Goal: Transaction & Acquisition: Book appointment/travel/reservation

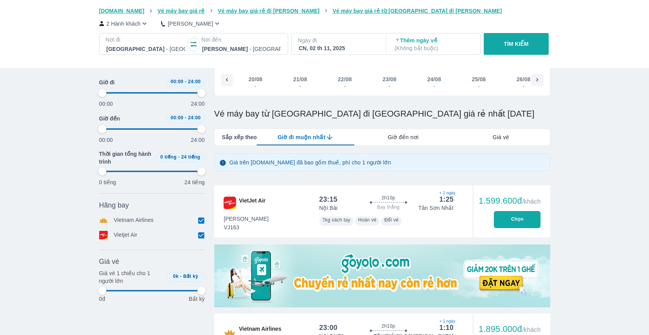
scroll to position [0, 3308]
click at [163, 47] on div at bounding box center [146, 48] width 79 height 9
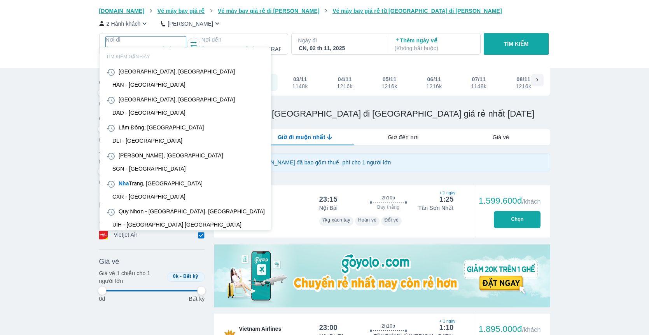
scroll to position [45, 0]
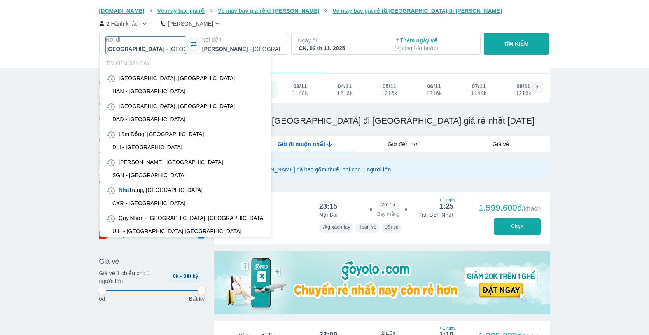
type input "dl"
type input "97.9166666666667"
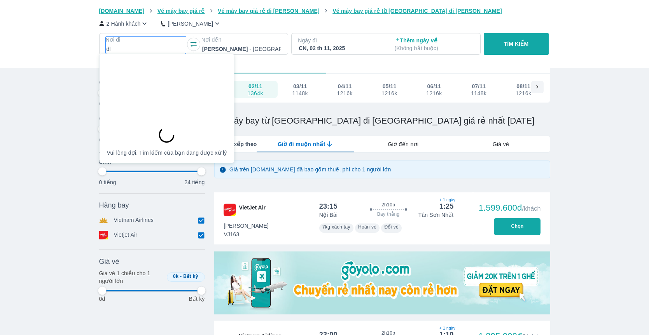
type input "97.9166666666667"
type input "dli"
type input "97.9166666666667"
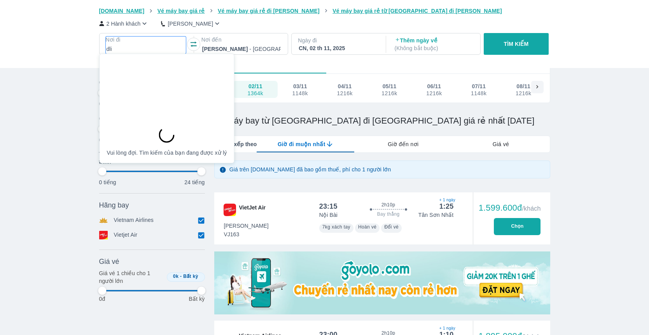
type input "97.9166666666667"
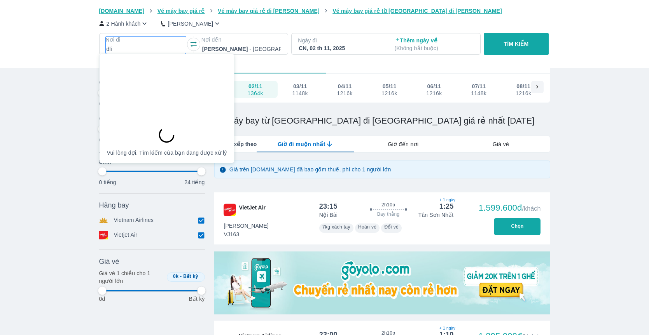
type input "97.9166666666667"
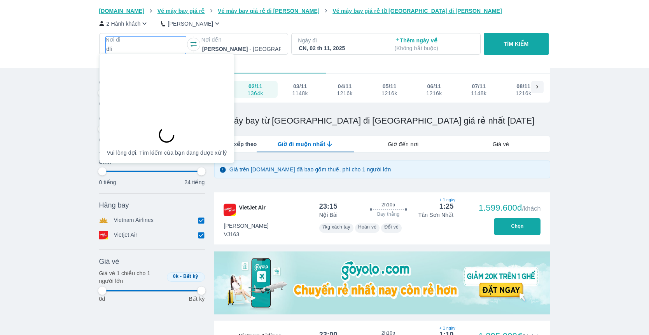
type input "97.9166666666667"
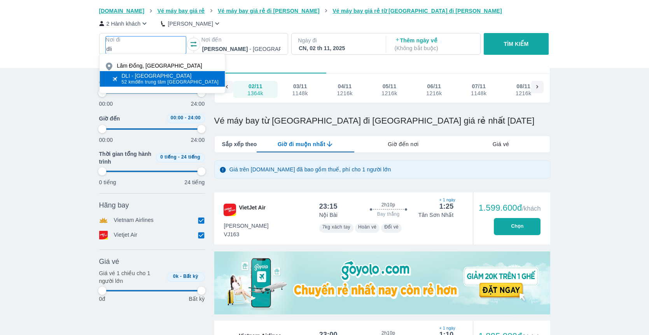
type input "dli"
click at [183, 80] on span "52 km đến trung tâm [GEOGRAPHIC_DATA]" at bounding box center [170, 82] width 97 height 6
type input "97.9166666666667"
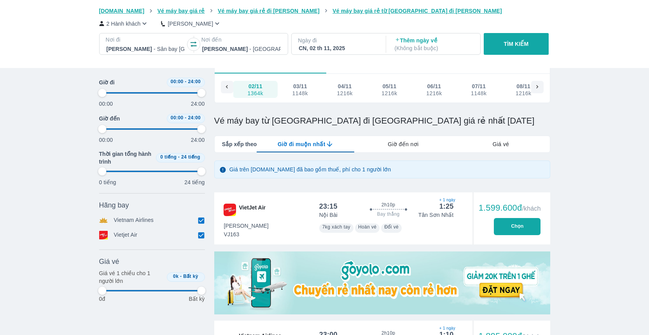
click at [324, 47] on div "CN, 02 th 11, 2025" at bounding box center [338, 48] width 79 height 8
type input "97.9166666666667"
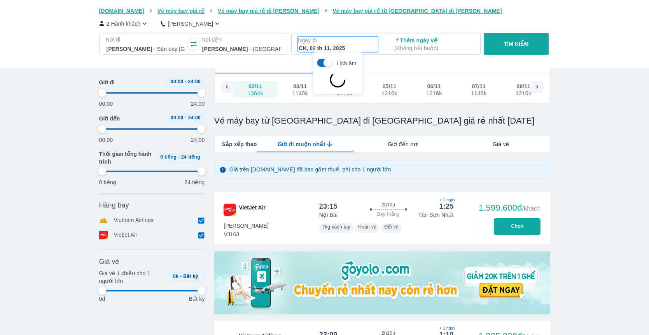
type input "97.9166666666667"
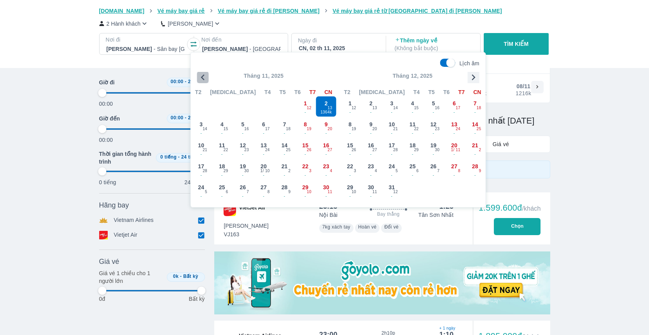
click at [199, 78] on icon "button" at bounding box center [203, 78] width 12 height 12
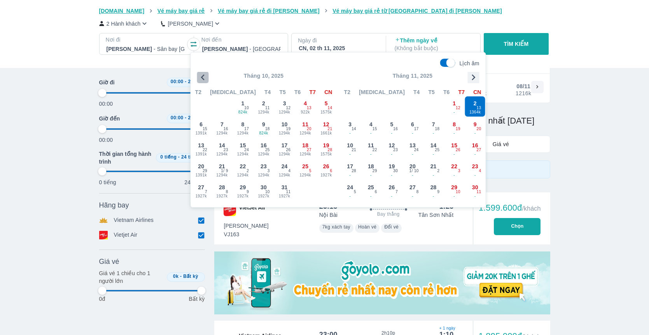
click at [199, 78] on icon "button" at bounding box center [203, 78] width 12 height 12
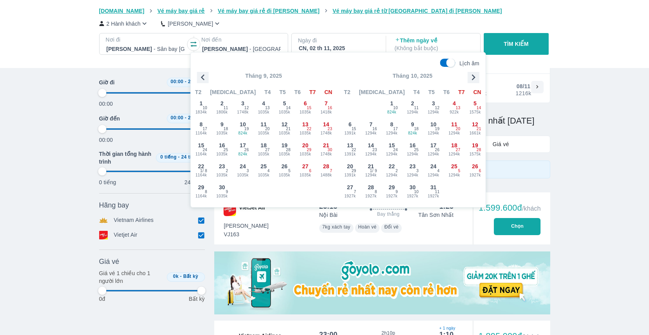
click at [199, 78] on icon "button" at bounding box center [203, 78] width 12 height 12
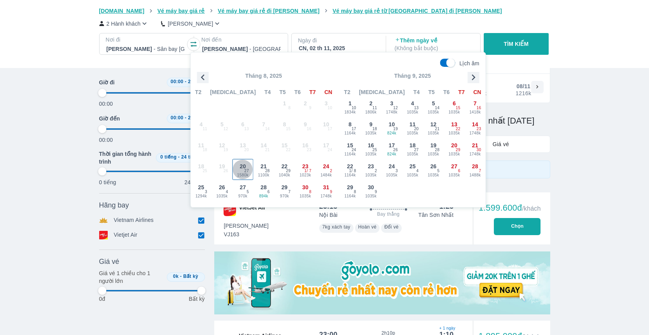
click at [245, 168] on span "20" at bounding box center [243, 167] width 6 height 8
type input "97.9166666666667"
checkbox input "false"
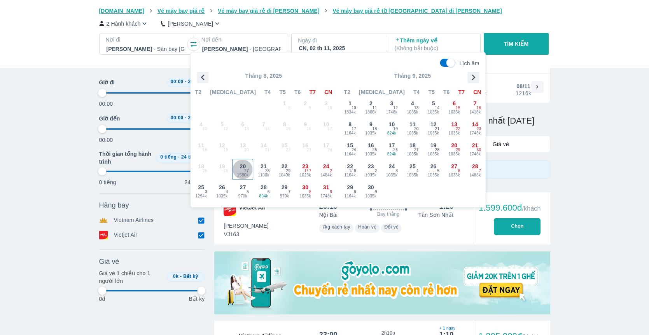
checkbox input "false"
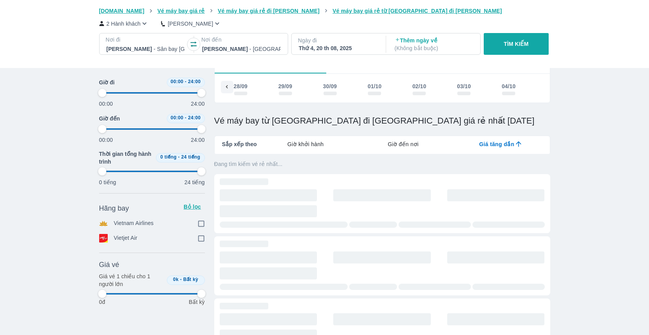
type input "97.9166666666667"
checkbox input "true"
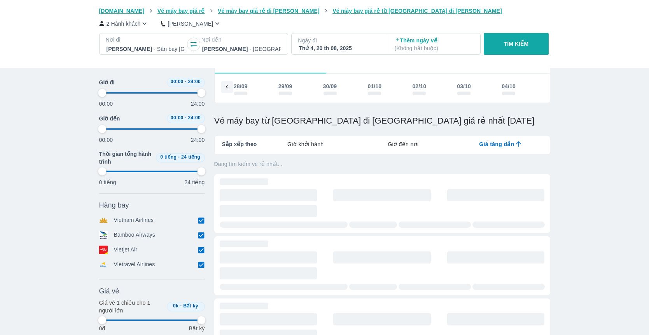
type input "97.9166666666667"
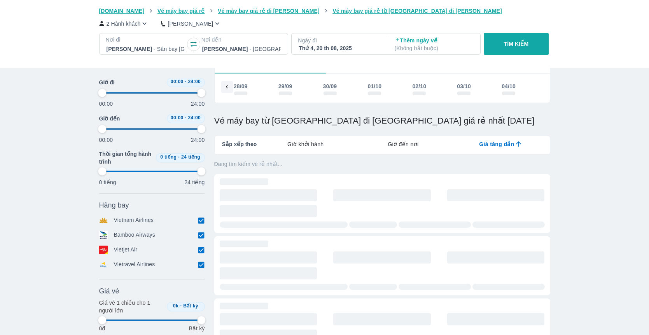
type input "97.9166666666667"
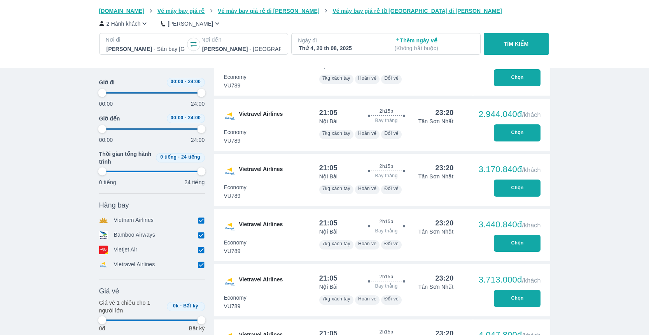
scroll to position [79, 0]
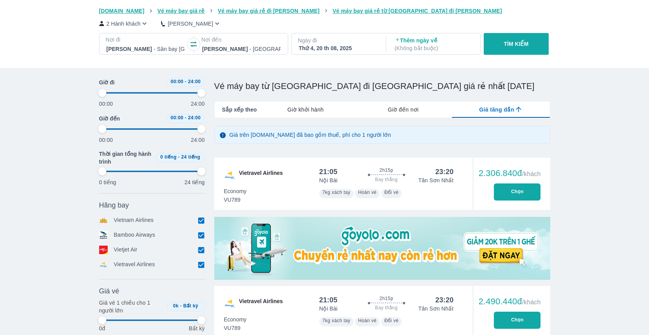
type input "97.9166666666667"
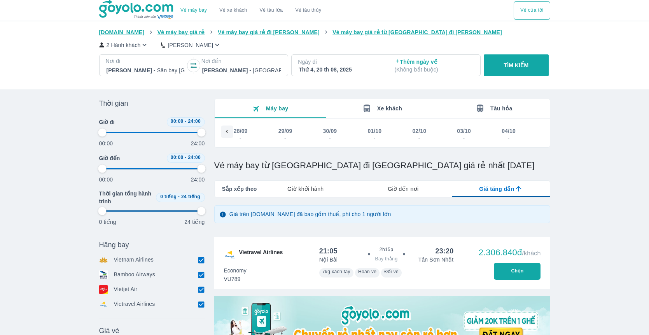
type input "97.9166666666667"
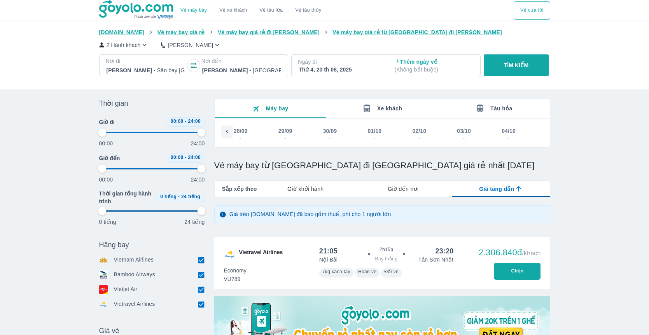
type input "97.9166666666667"
click at [500, 75] on button "TÌM KIẾM" at bounding box center [516, 65] width 65 height 22
type input "97.9166666666667"
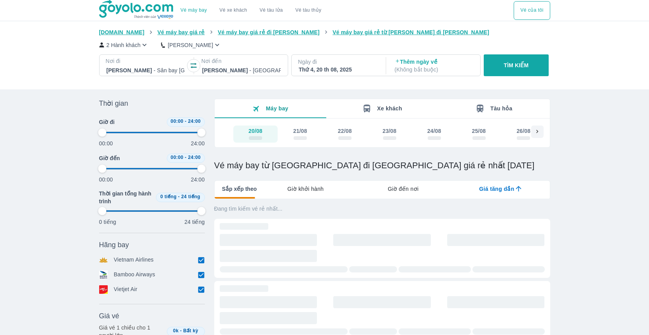
type input "97.9166666666667"
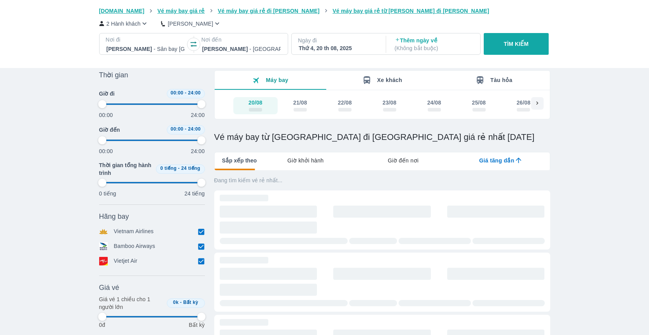
type input "97.9166666666667"
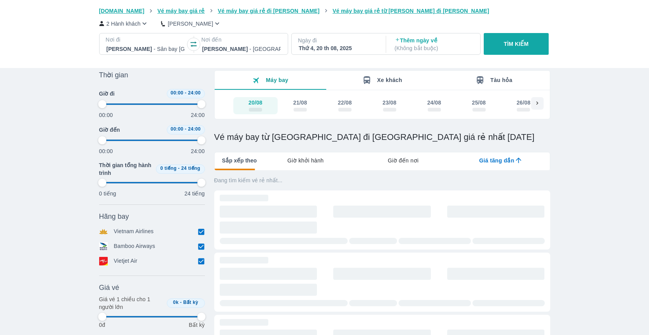
type input "97.9166666666667"
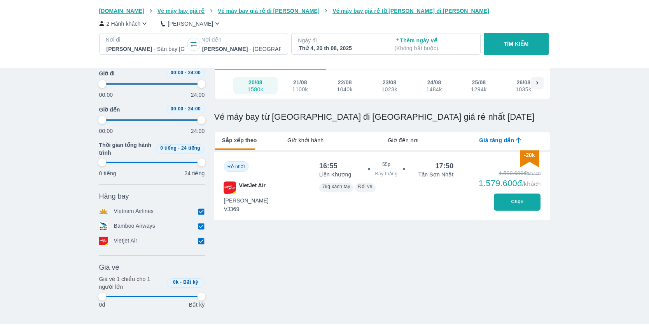
click at [447, 288] on div "Máy bay Xe khách Tàu hỏa 20/08 1580k 21/08 1100k 22/08 1040k 23/08 1023k 24/08 …" at bounding box center [382, 180] width 336 height 261
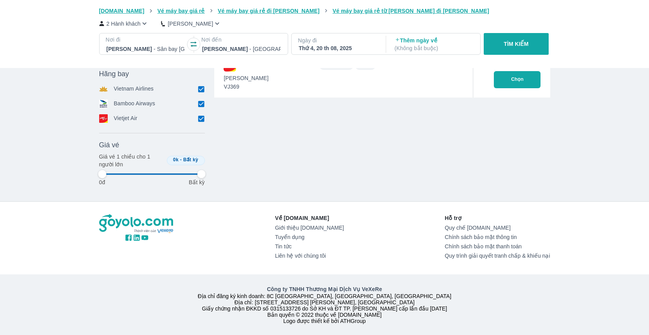
scroll to position [82, 0]
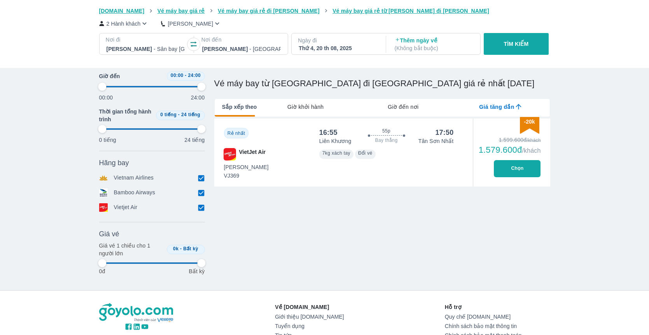
type input "97.9166666666667"
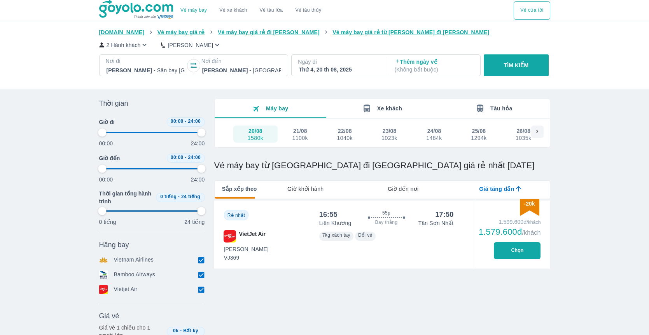
type input "97.9166666666667"
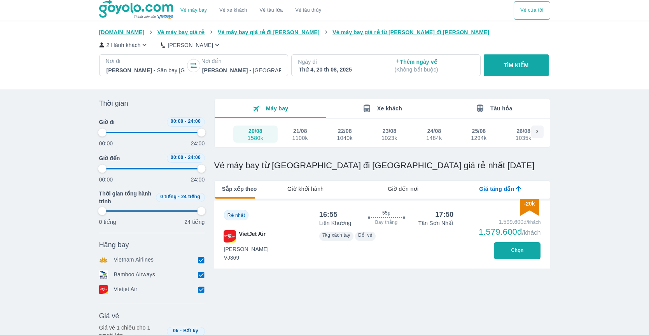
type input "97.9166666666667"
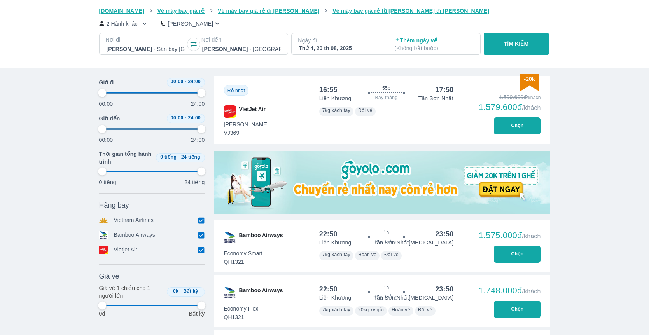
type input "97.9166666666667"
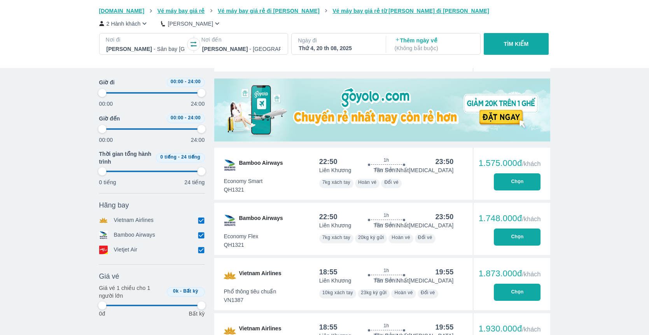
type input "97.9166666666667"
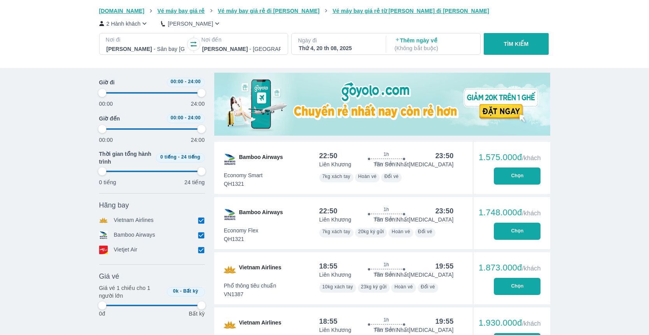
click at [581, 191] on div "Vé máy bay Vé xe khách Vé tàu lửa Vé tàu thủy Vé của tôi Goyolo.com Vé máy bay …" at bounding box center [324, 216] width 649 height 912
type input "97.9166666666667"
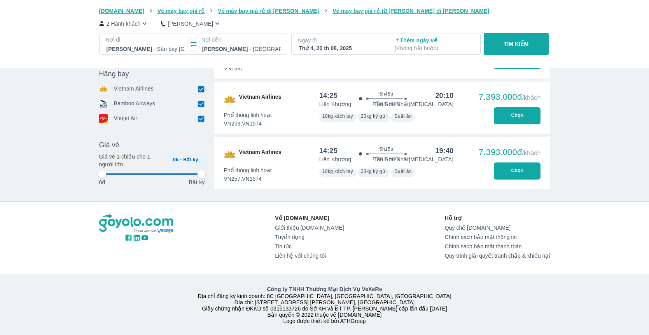
type input "97.9166666666667"
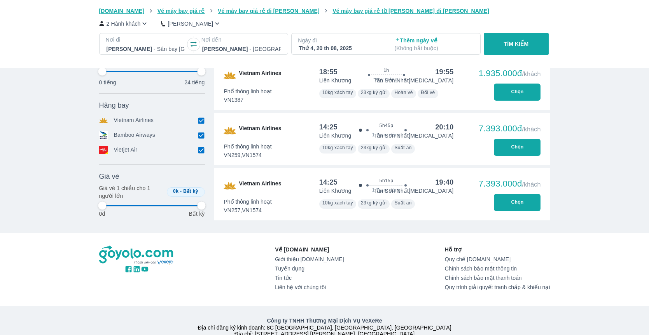
type input "97.9166666666667"
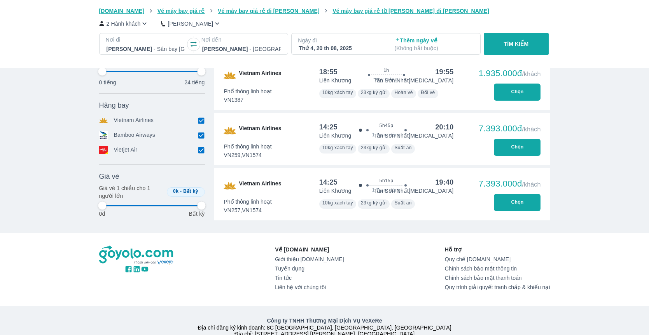
type input "97.9166666666667"
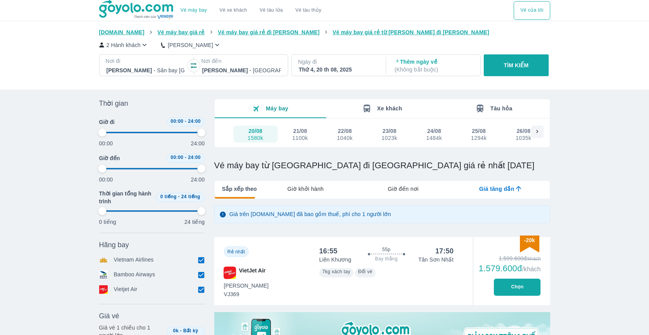
type input "97.9166666666667"
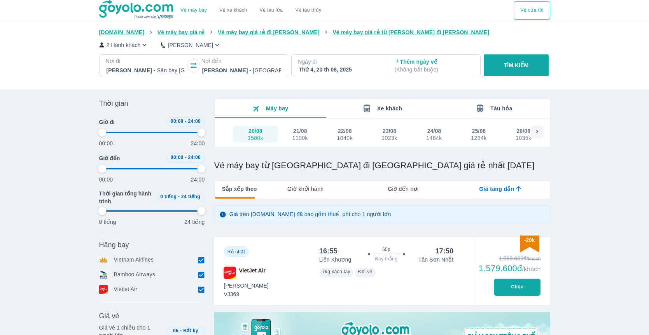
type input "97.9166666666667"
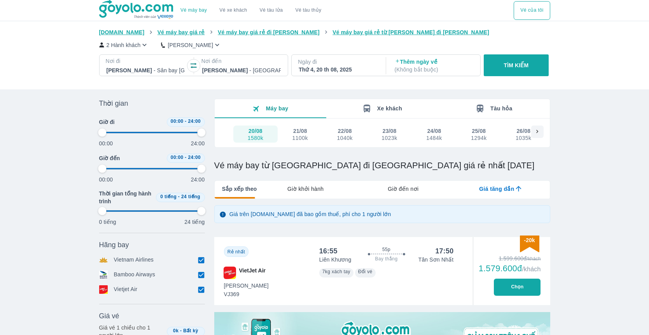
type input "97.9166666666667"
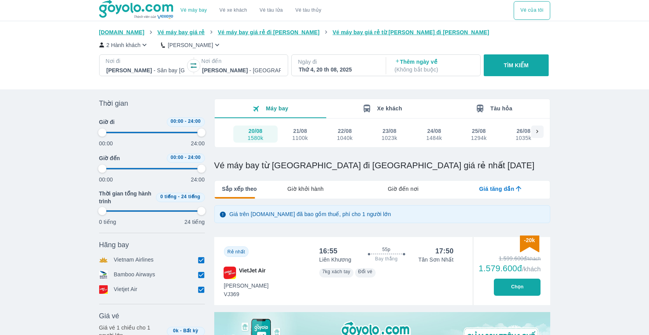
type input "97.9166666666667"
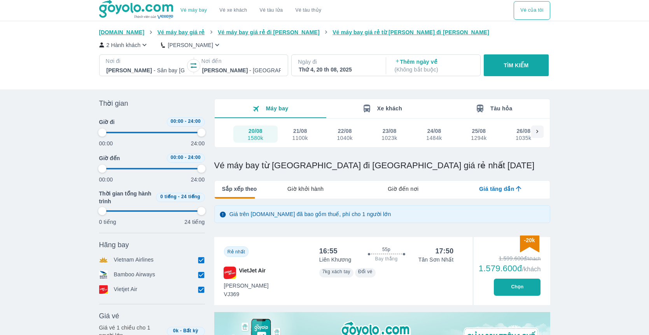
type input "97.9166666666667"
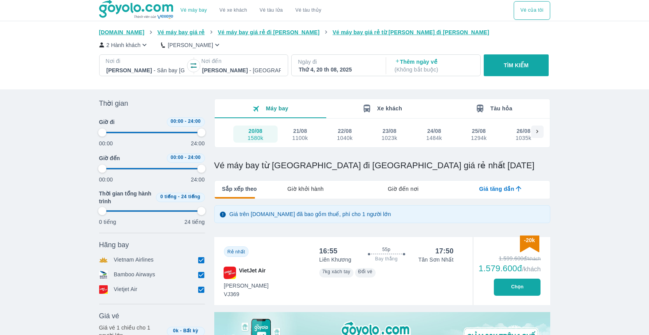
type input "97.9166666666667"
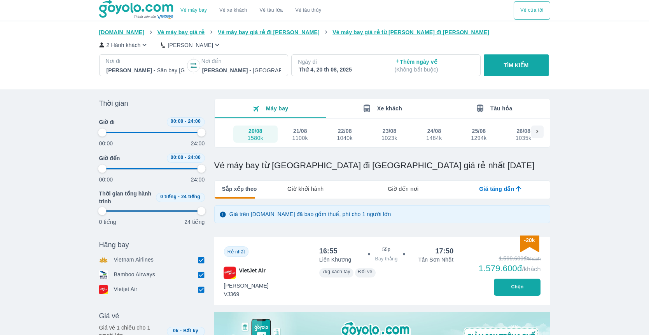
type input "97.9166666666667"
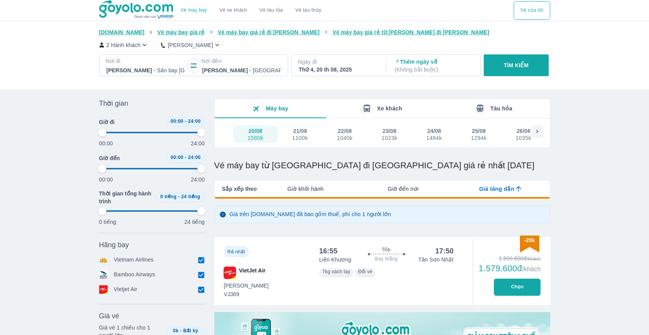
type input "97.9166666666667"
